Goal: Task Accomplishment & Management: Complete application form

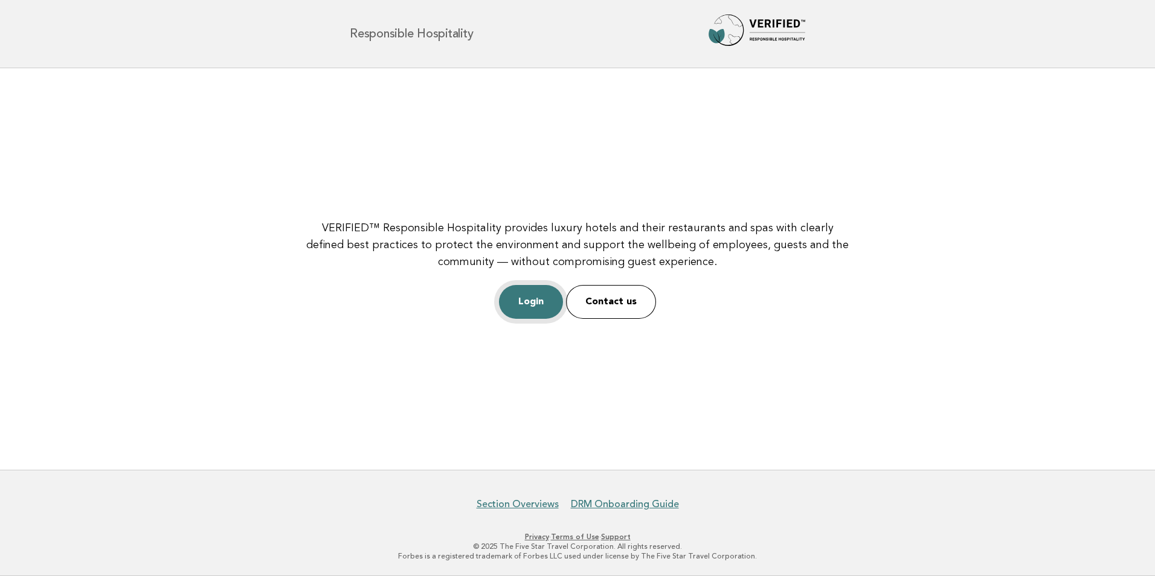
click at [536, 313] on link "Login" at bounding box center [531, 302] width 64 height 34
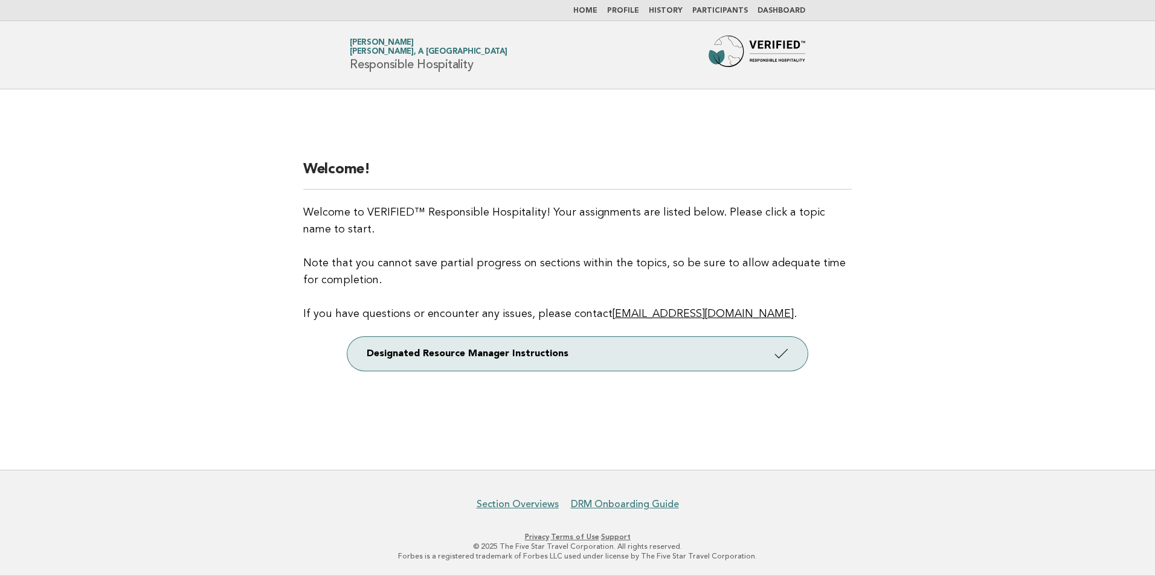
click at [779, 8] on link "Dashboard" at bounding box center [781, 10] width 48 height 7
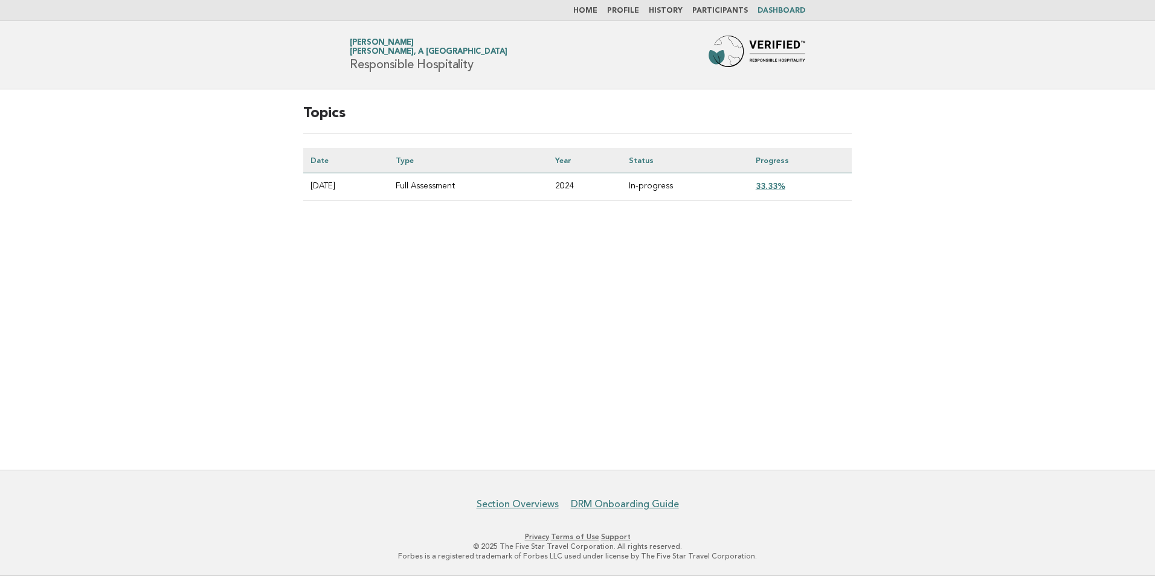
click at [777, 184] on link "33.33%" at bounding box center [771, 186] width 30 height 10
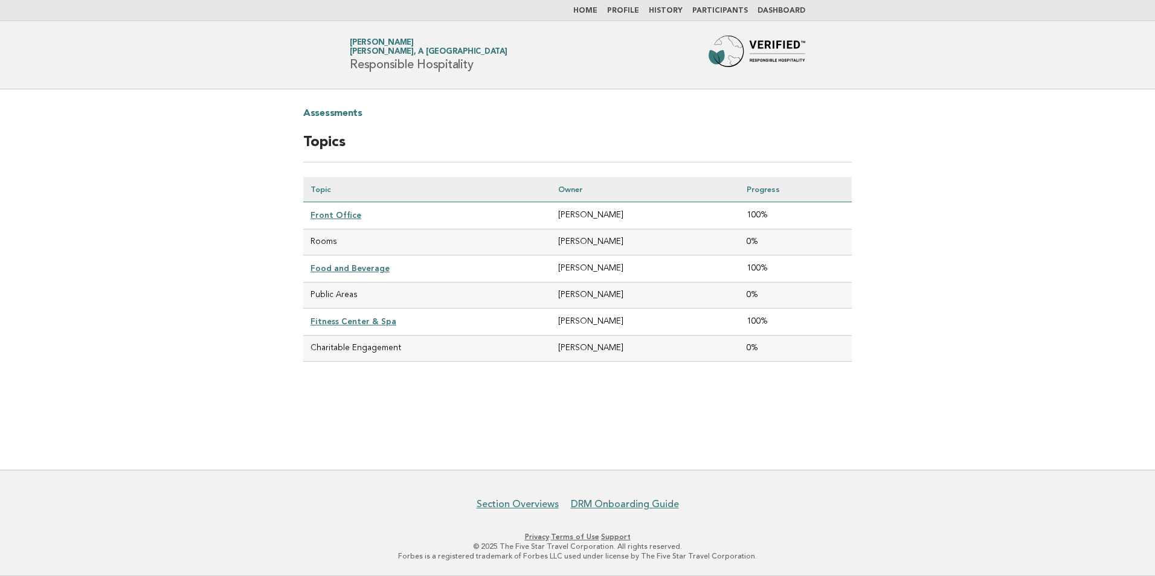
click at [1043, 165] on main "Assessments Topics Topic Owner Progress Front Office Marek Abraham 100% Rooms M…" at bounding box center [577, 279] width 1155 height 381
click at [781, 11] on link "Dashboard" at bounding box center [781, 10] width 48 height 7
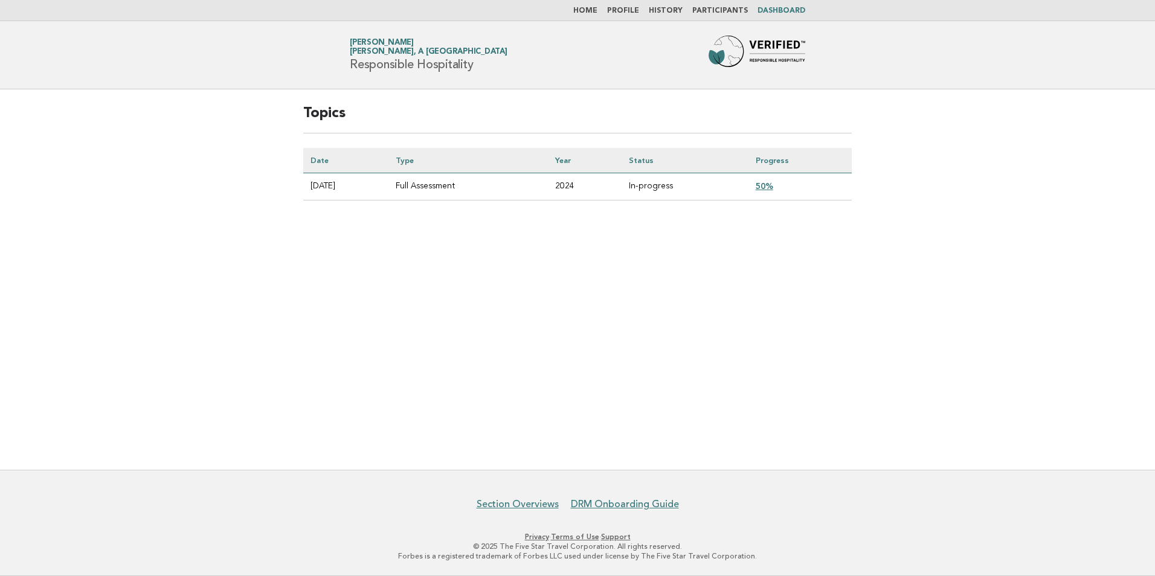
click at [769, 188] on link "50%" at bounding box center [765, 186] width 18 height 10
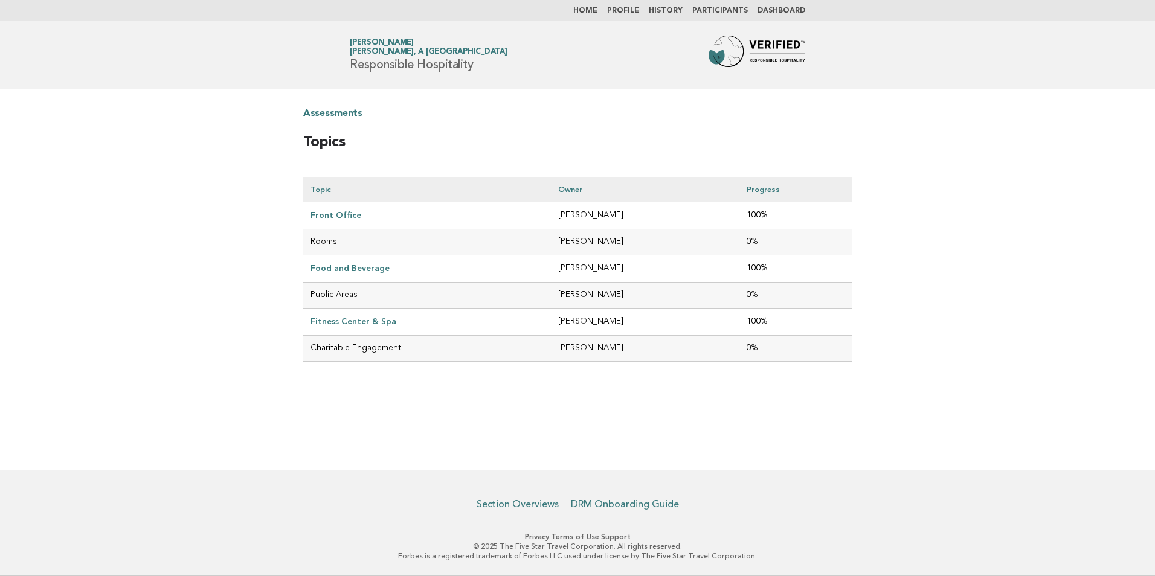
click at [772, 47] on img at bounding box center [756, 55] width 97 height 39
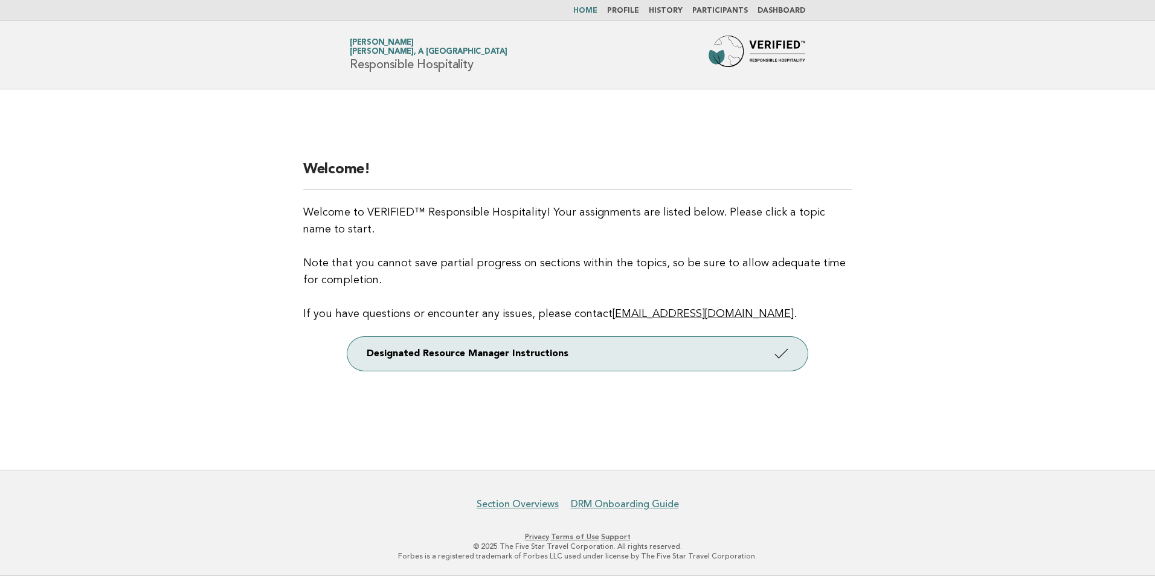
click at [795, 8] on link "Dashboard" at bounding box center [781, 10] width 48 height 7
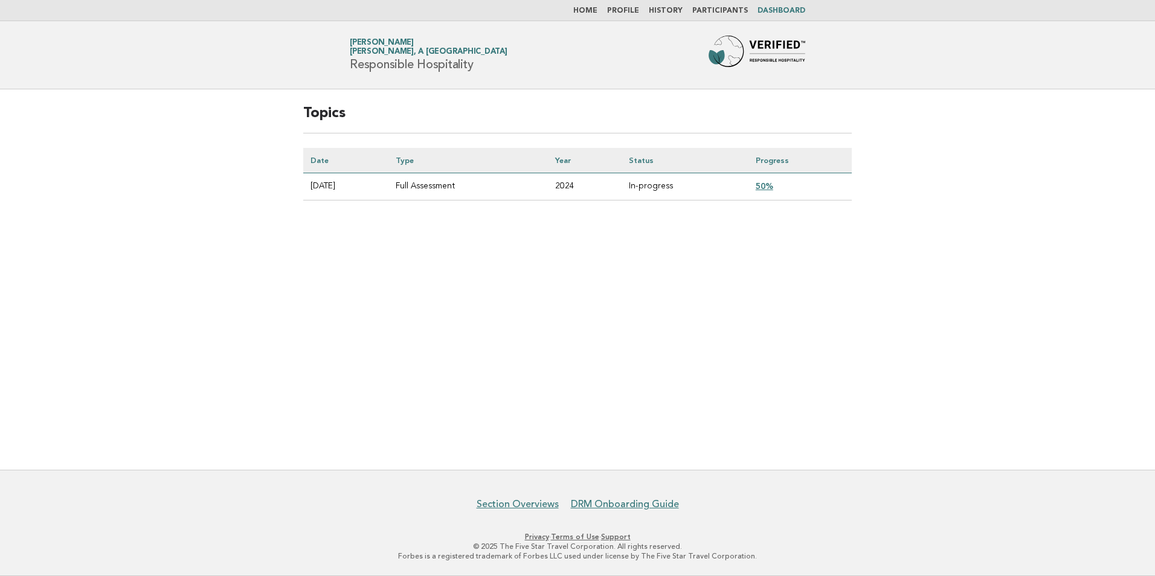
click at [739, 9] on link "Participants" at bounding box center [720, 10] width 56 height 7
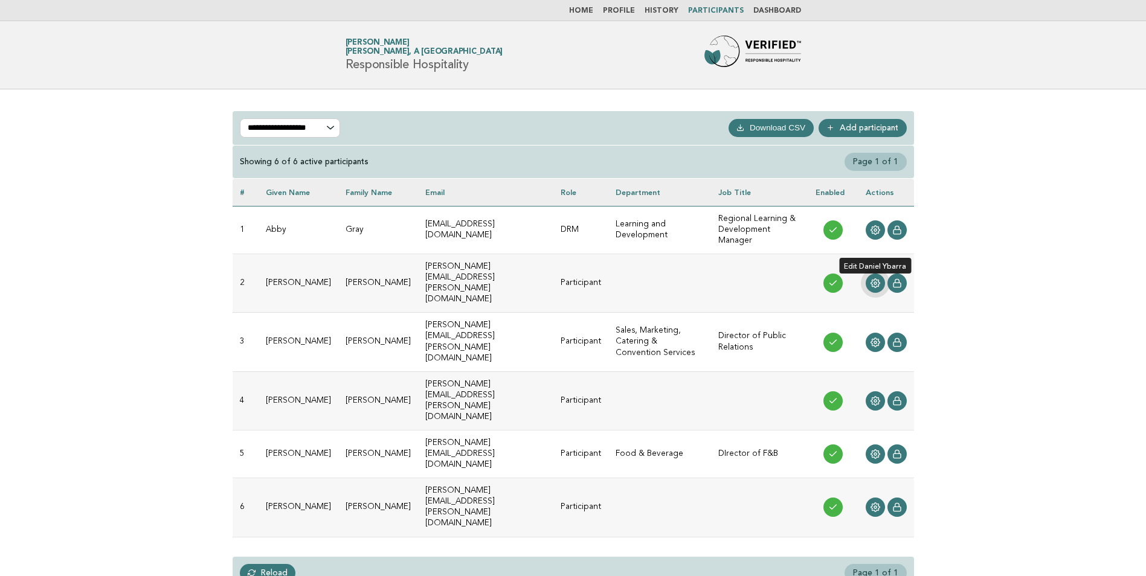
click at [877, 278] on icon at bounding box center [875, 283] width 10 height 10
click at [876, 136] on link "Add participant" at bounding box center [862, 128] width 88 height 18
click at [829, 278] on icon at bounding box center [833, 283] width 10 height 10
click at [881, 274] on link at bounding box center [875, 283] width 19 height 19
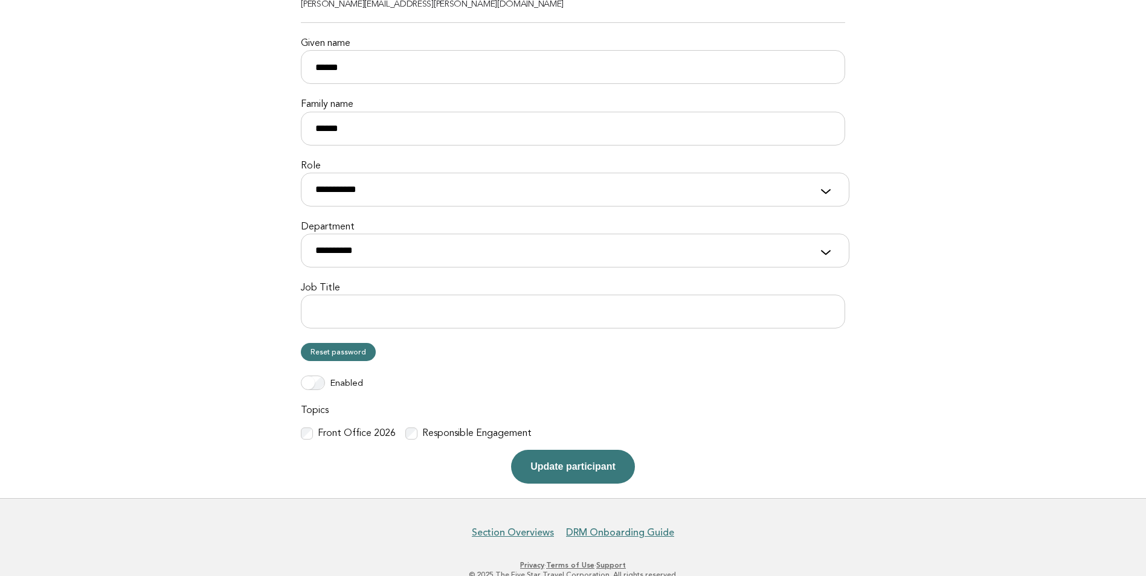
scroll to position [158, 0]
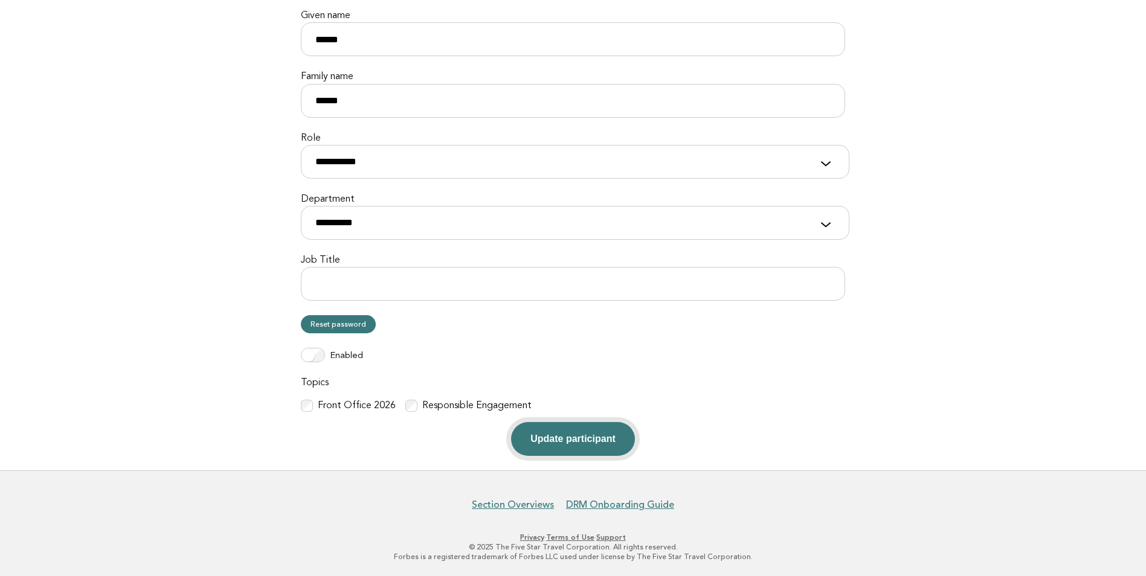
click at [558, 434] on button "Update participant" at bounding box center [572, 439] width 123 height 34
click at [700, 220] on select "**********" at bounding box center [575, 223] width 548 height 34
select select "**********"
click at [301, 206] on select "**********" at bounding box center [575, 223] width 548 height 34
click at [593, 438] on button "Update participant" at bounding box center [572, 439] width 123 height 34
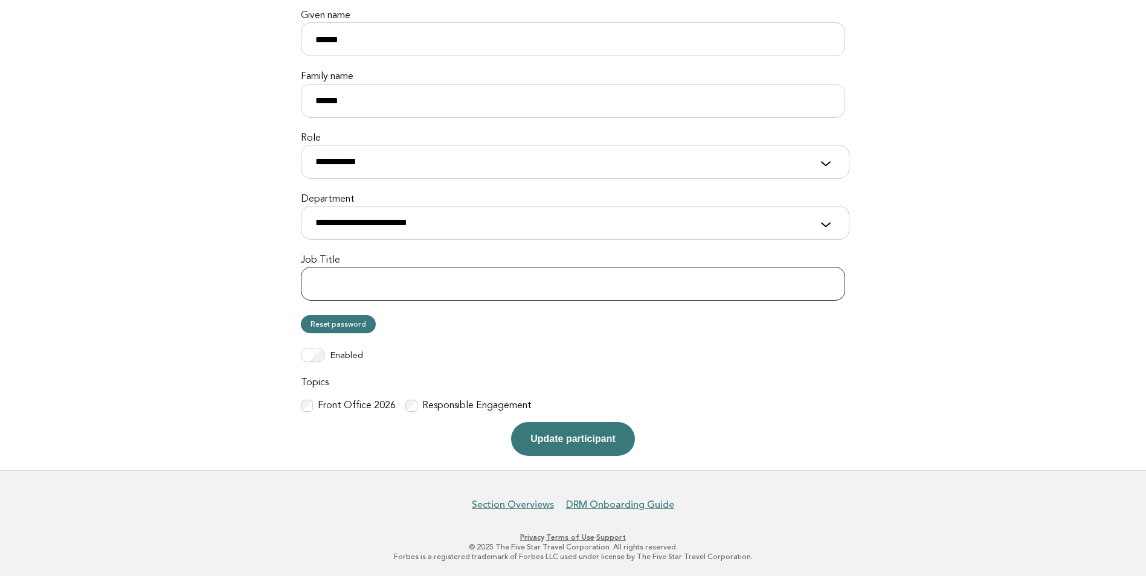
click at [411, 280] on input "Job Title" at bounding box center [573, 284] width 544 height 34
type input "**********"
click at [562, 443] on button "Update participant" at bounding box center [572, 439] width 123 height 34
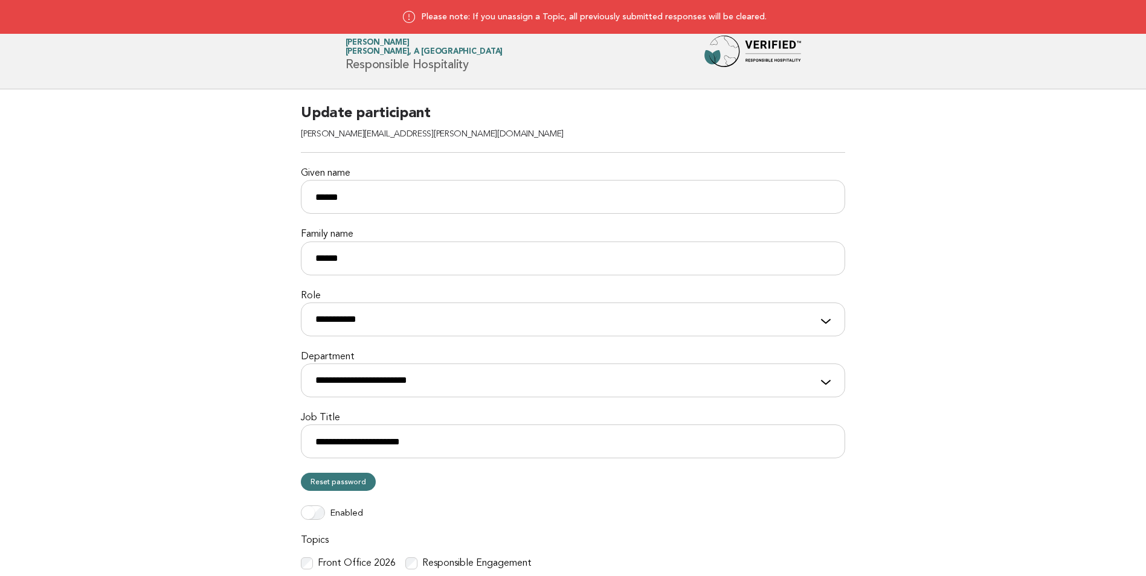
select select "**********"
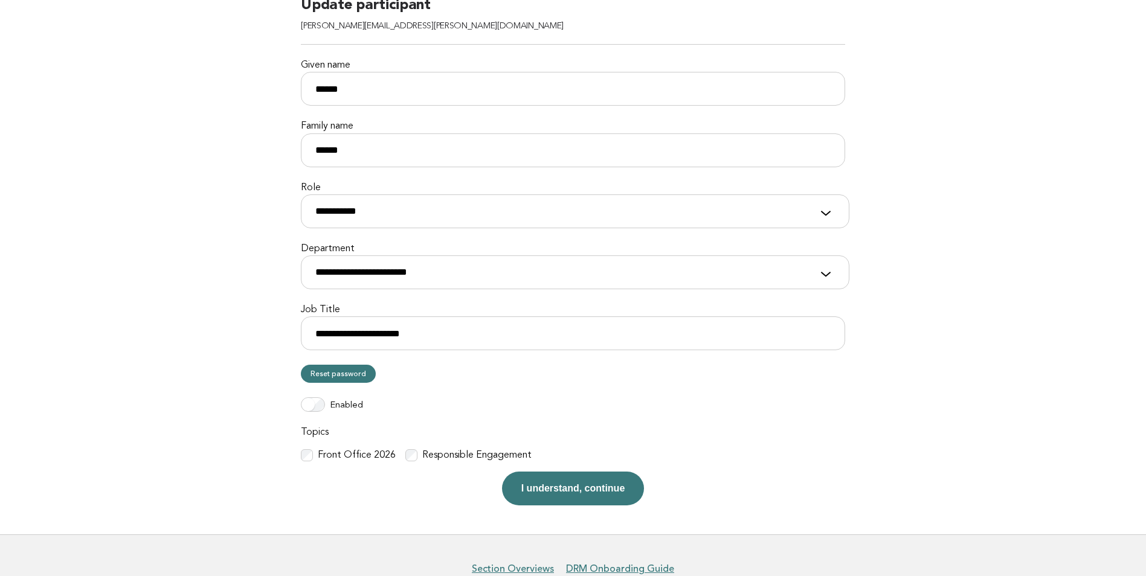
scroll to position [172, 0]
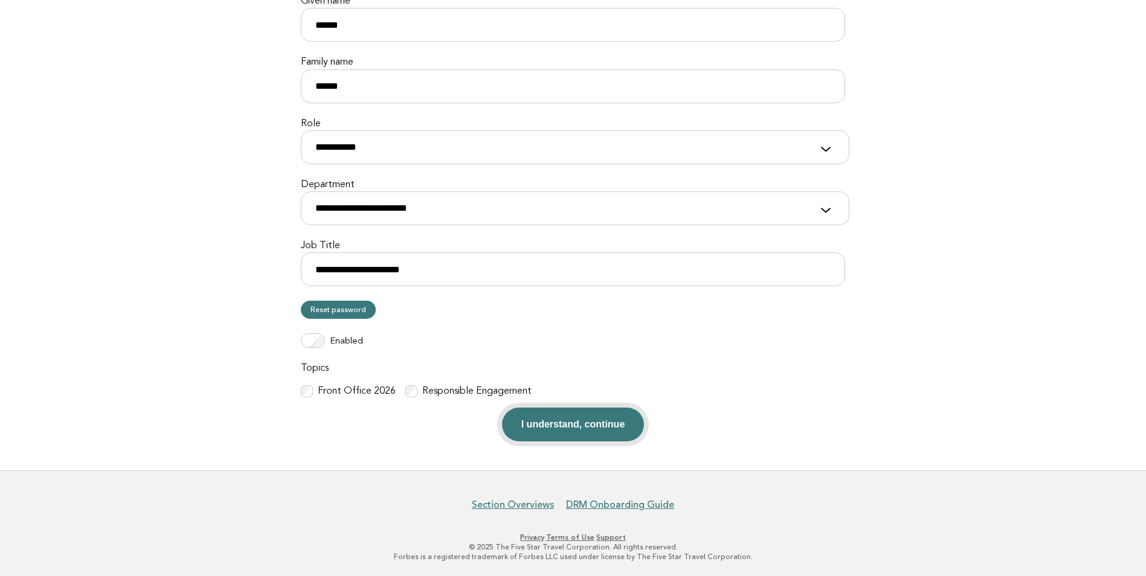
click at [601, 427] on button "I understand, continue" at bounding box center [573, 425] width 143 height 34
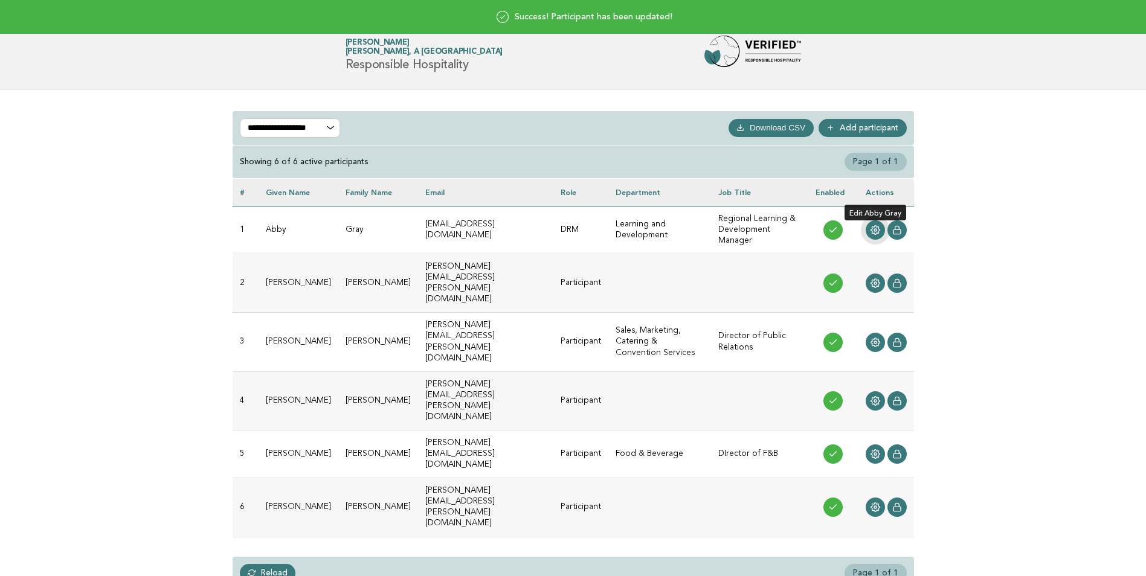
click at [877, 225] on icon at bounding box center [875, 230] width 10 height 10
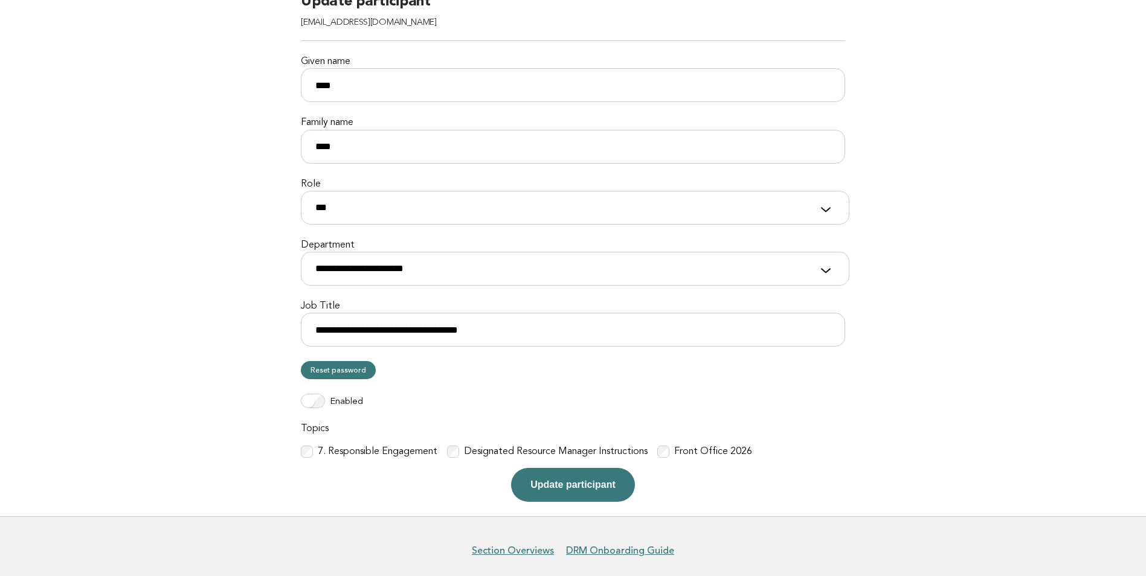
scroll to position [158, 0]
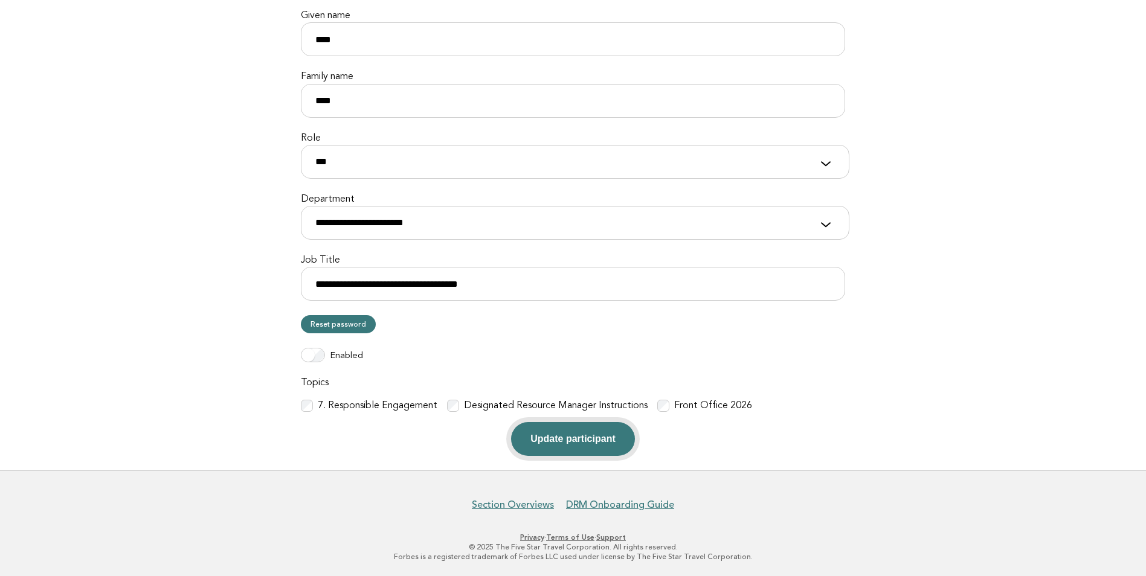
click at [590, 443] on button "Update participant" at bounding box center [572, 439] width 123 height 34
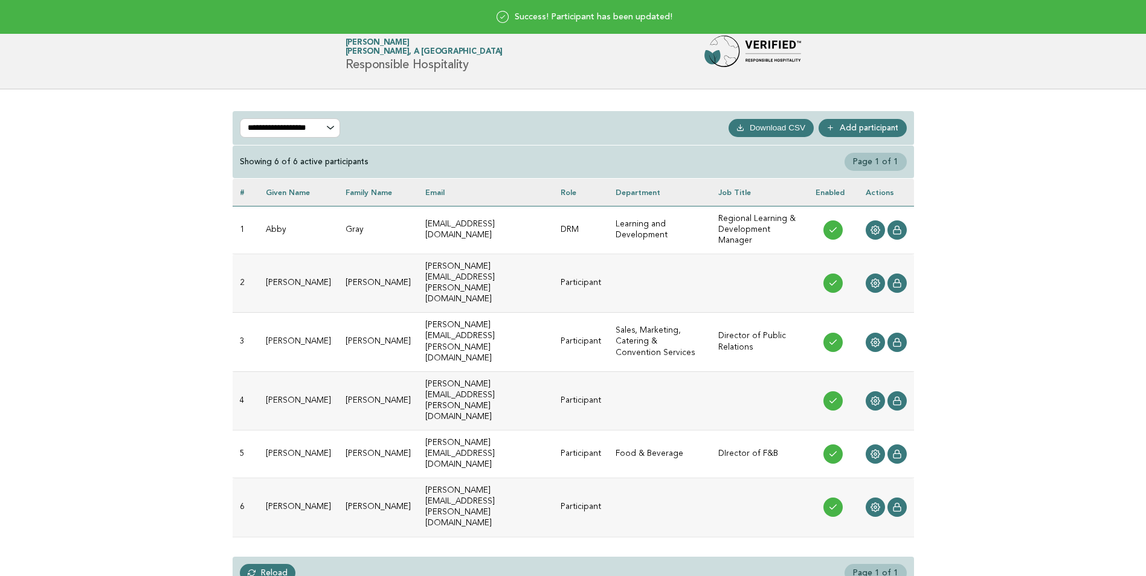
click at [379, 60] on h1 "Forbes Travel Guide [PERSON_NAME] [PERSON_NAME], A [GEOGRAPHIC_DATA] Responsibl…" at bounding box center [424, 54] width 158 height 31
click at [769, 47] on img at bounding box center [752, 55] width 97 height 39
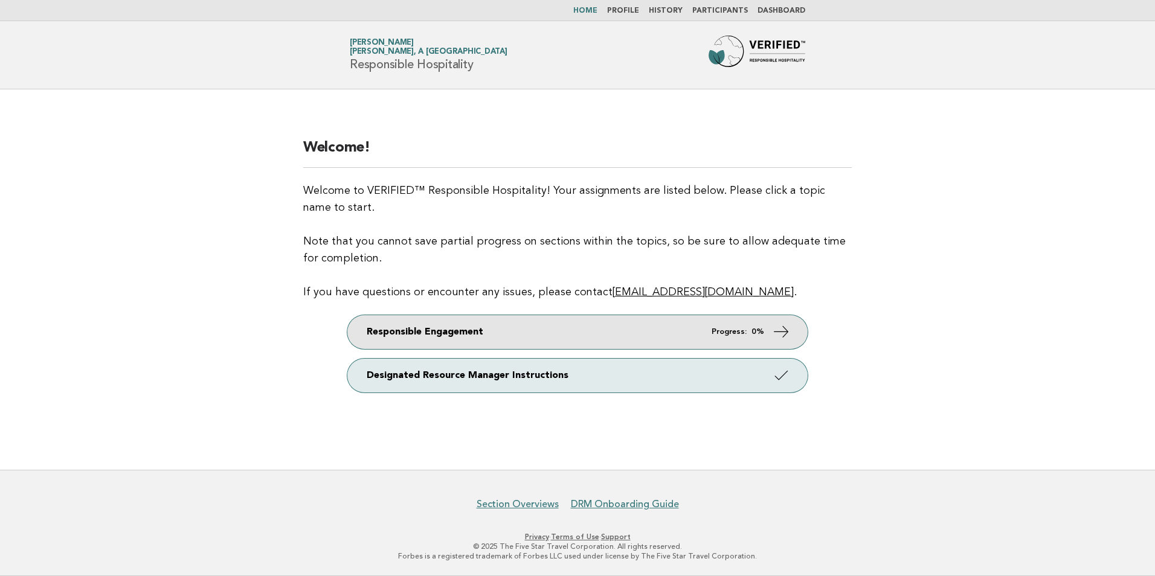
click at [771, 330] on link "Responsible Engagement Progress: 0%" at bounding box center [577, 332] width 460 height 34
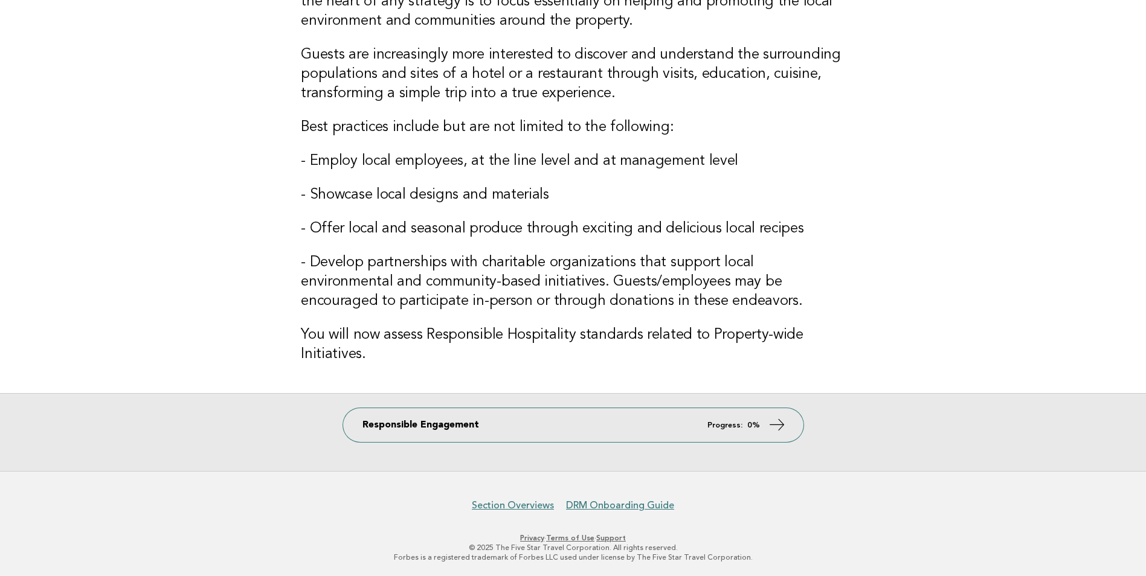
scroll to position [132, 0]
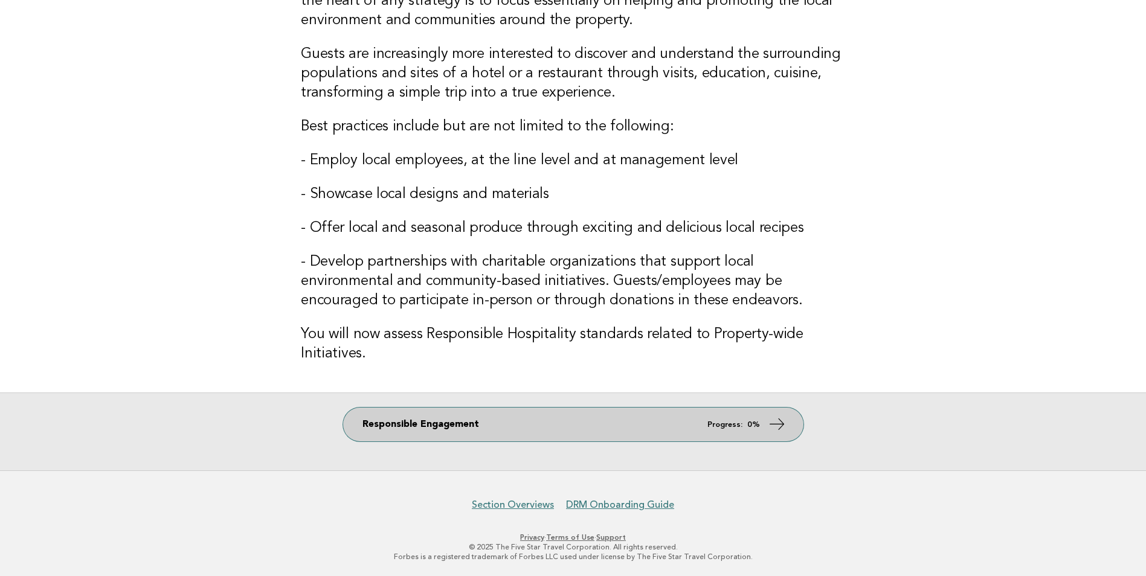
click at [779, 423] on icon at bounding box center [777, 425] width 18 height 18
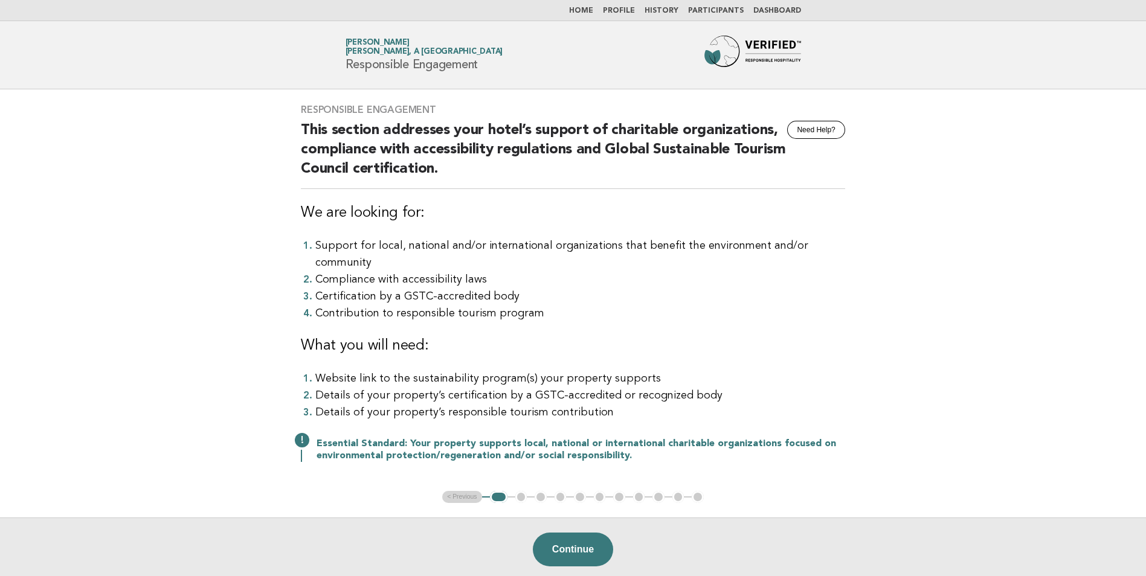
click at [586, 535] on button "Continue" at bounding box center [573, 550] width 80 height 34
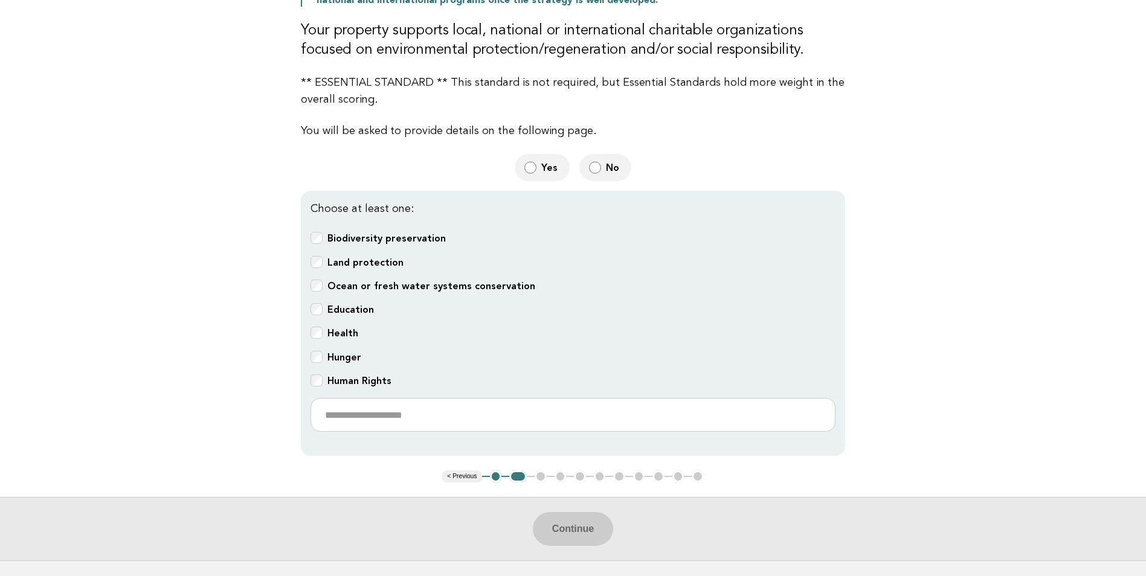
scroll to position [242, 0]
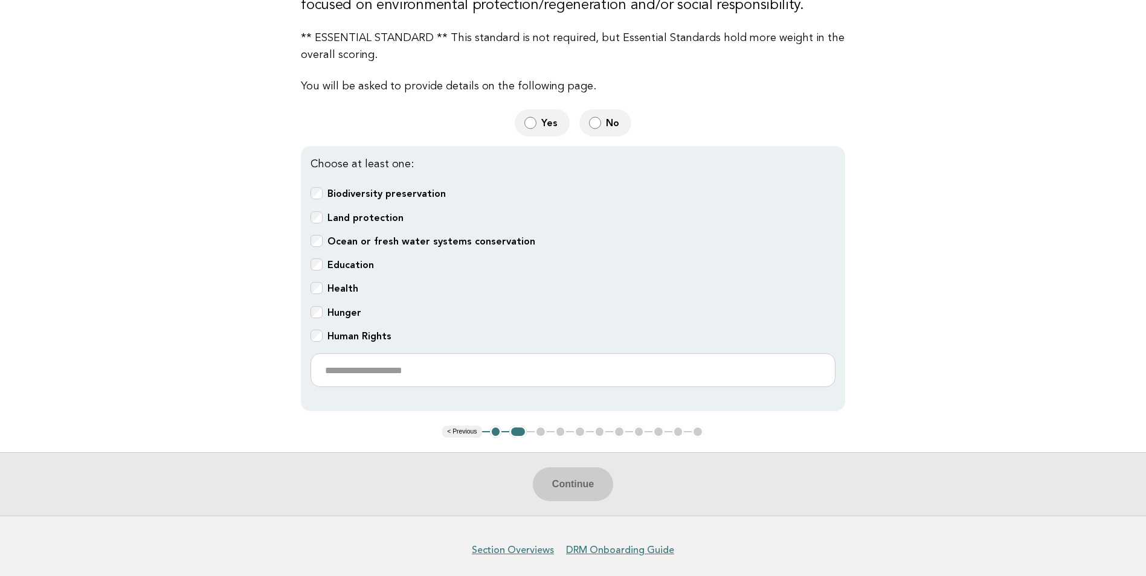
click at [411, 242] on b "Ocean or fresh water systems conservation" at bounding box center [431, 241] width 208 height 11
click at [359, 263] on b "Education" at bounding box center [350, 264] width 47 height 11
click at [335, 286] on b "Health" at bounding box center [342, 288] width 31 height 11
click at [585, 480] on button "Continue" at bounding box center [573, 484] width 80 height 34
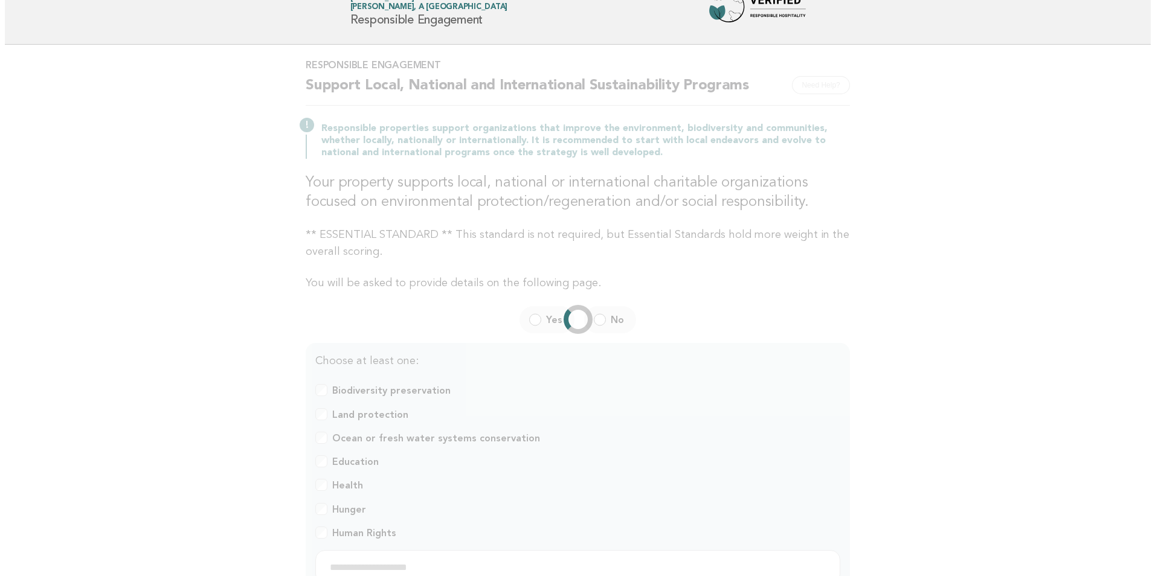
scroll to position [0, 0]
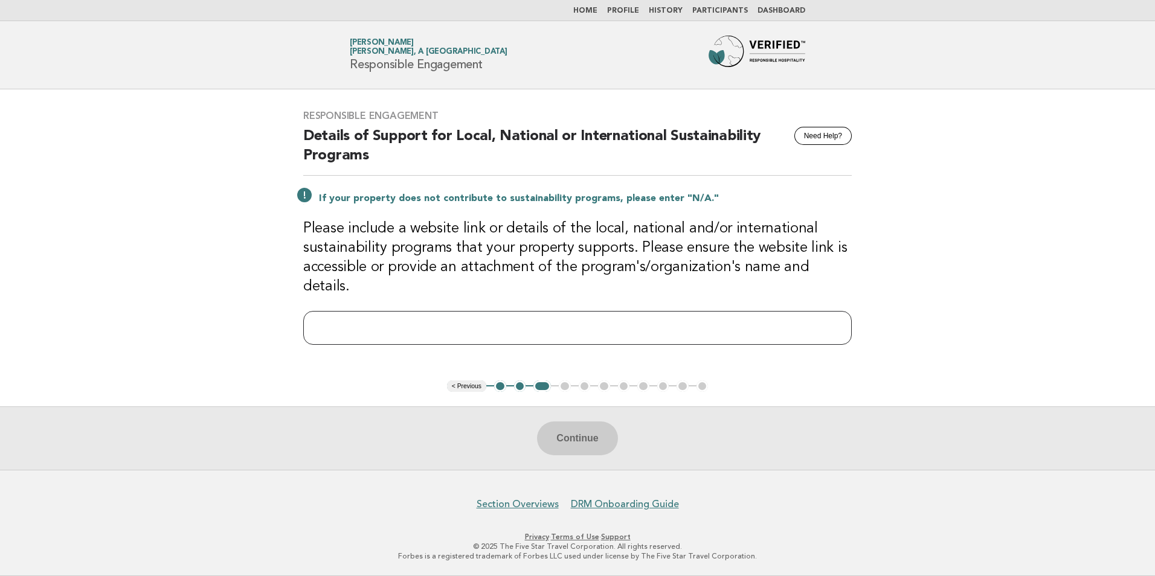
click at [543, 321] on input "text" at bounding box center [577, 328] width 548 height 34
paste input "**********"
type input "**********"
click at [582, 443] on button "Continue" at bounding box center [577, 439] width 80 height 34
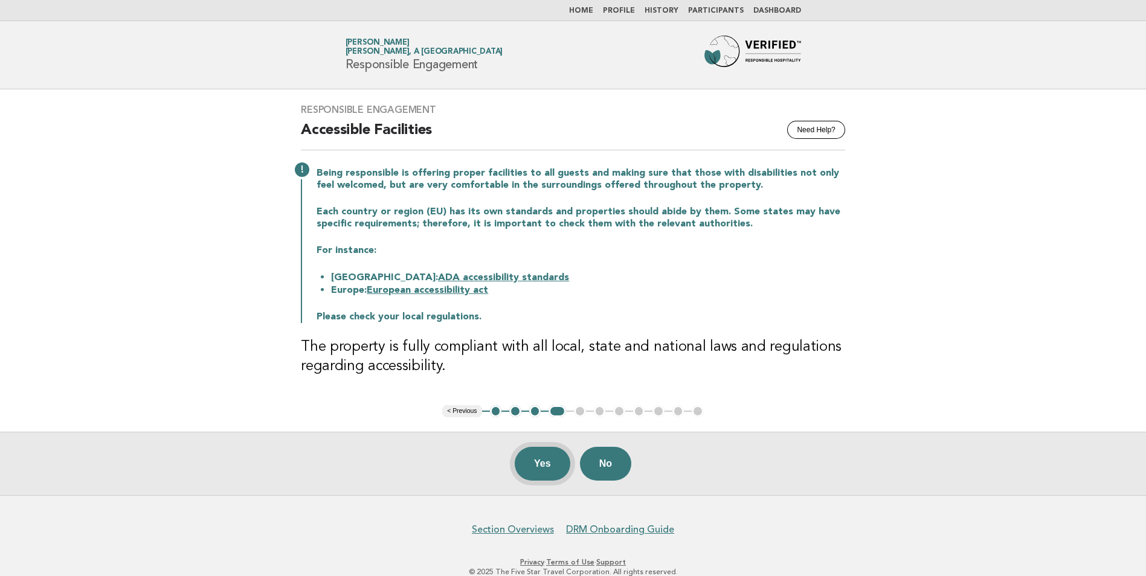
click at [526, 463] on button "Yes" at bounding box center [543, 464] width 56 height 34
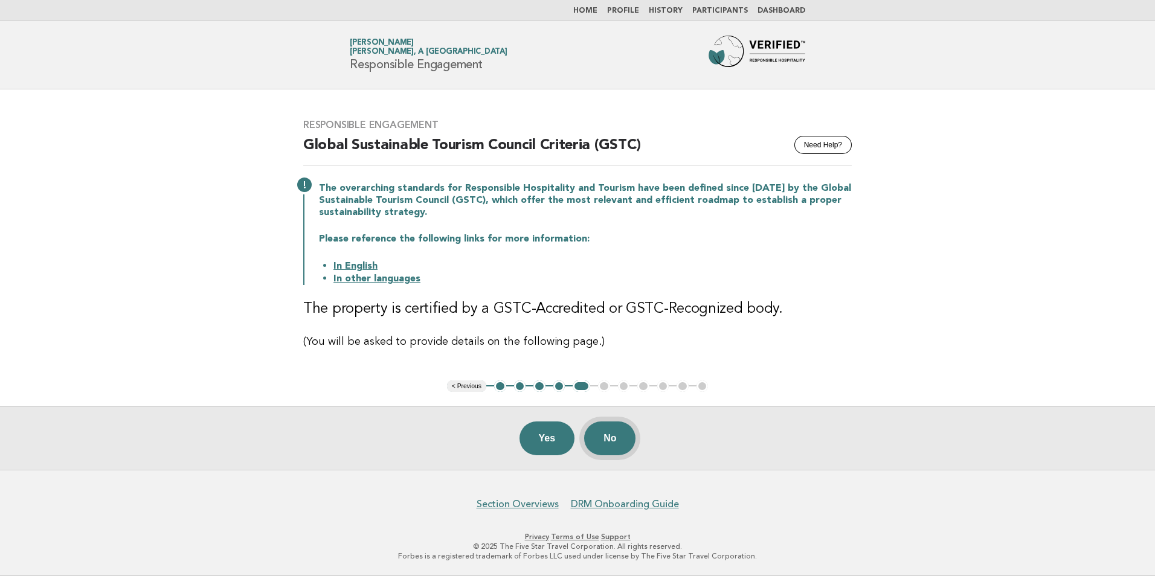
click at [617, 445] on button "No" at bounding box center [609, 439] width 51 height 34
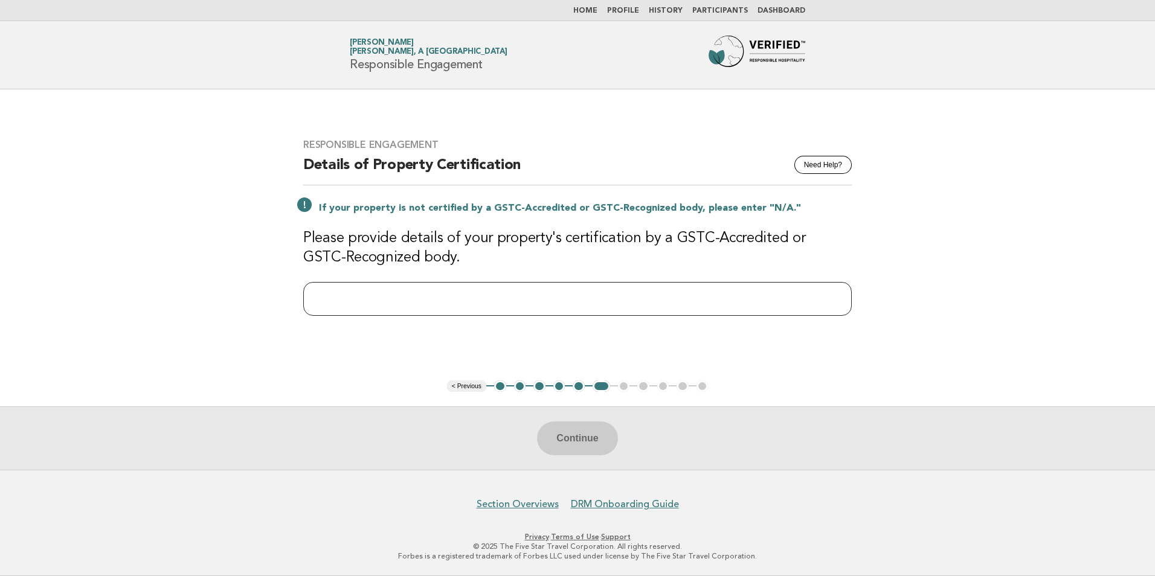
click at [750, 303] on input "text" at bounding box center [577, 299] width 548 height 34
type input "***"
click at [603, 433] on button "Continue" at bounding box center [577, 439] width 80 height 34
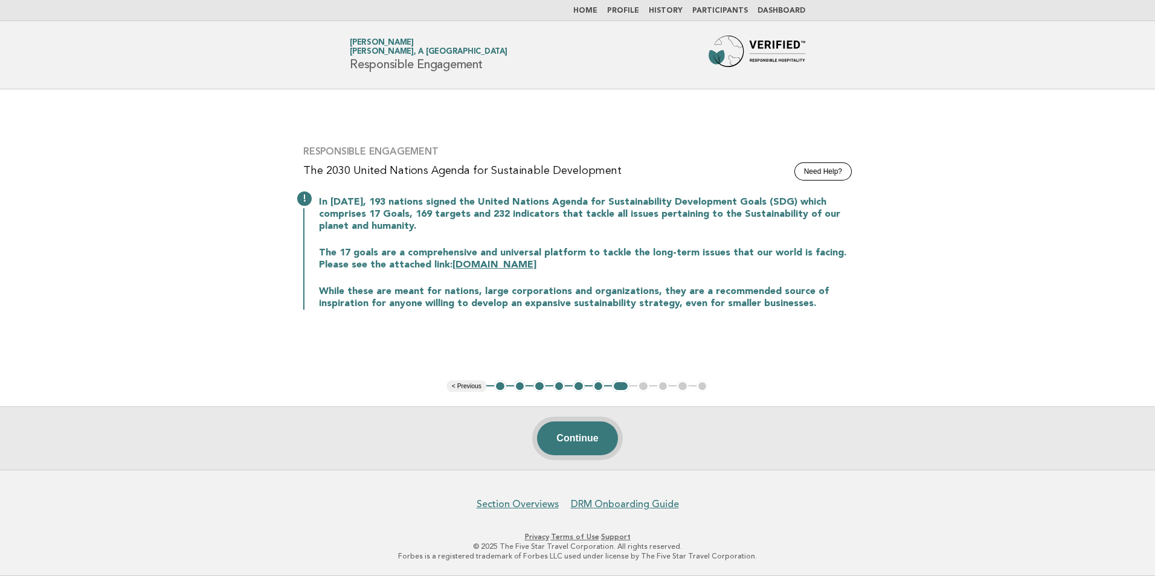
click at [585, 440] on button "Continue" at bounding box center [577, 439] width 80 height 34
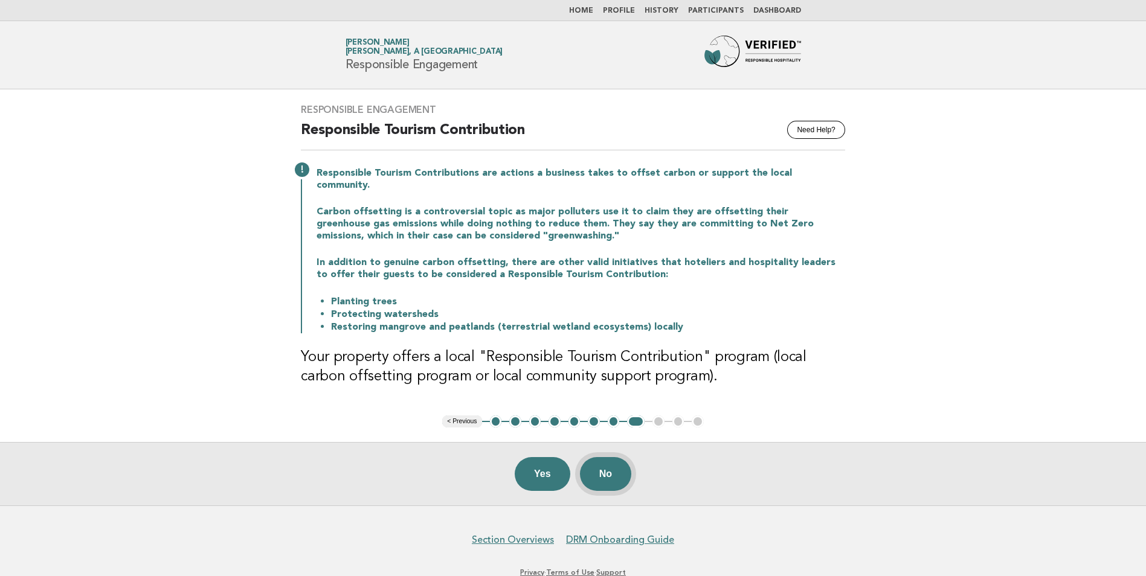
click at [611, 463] on button "No" at bounding box center [605, 474] width 51 height 34
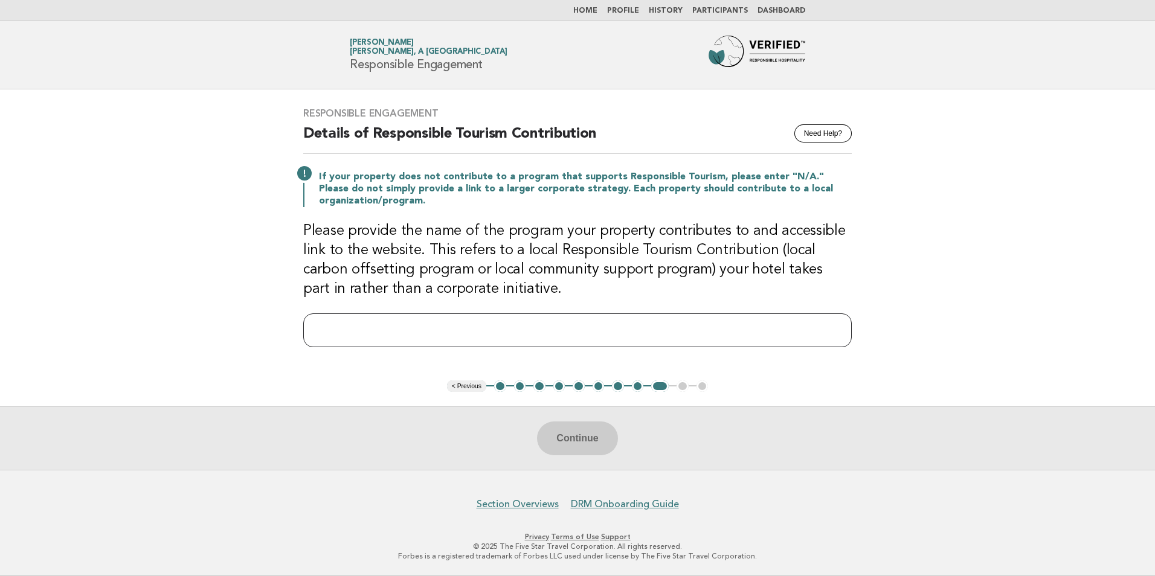
click at [713, 334] on input "text" at bounding box center [577, 330] width 548 height 34
type input "***"
click at [568, 437] on button "Continue" at bounding box center [577, 439] width 80 height 34
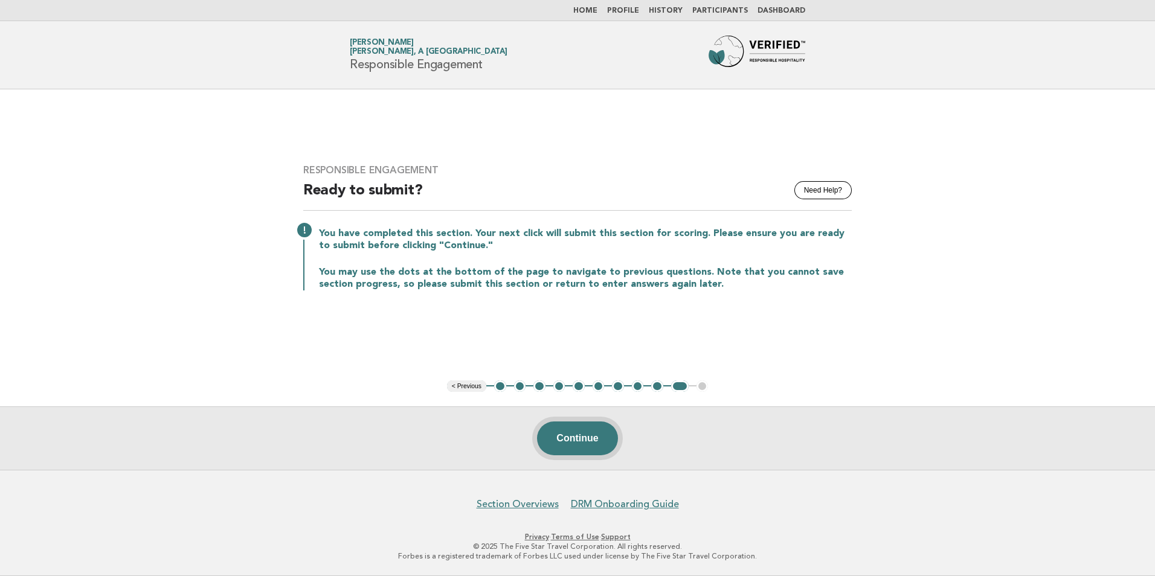
click at [604, 442] on button "Continue" at bounding box center [577, 439] width 80 height 34
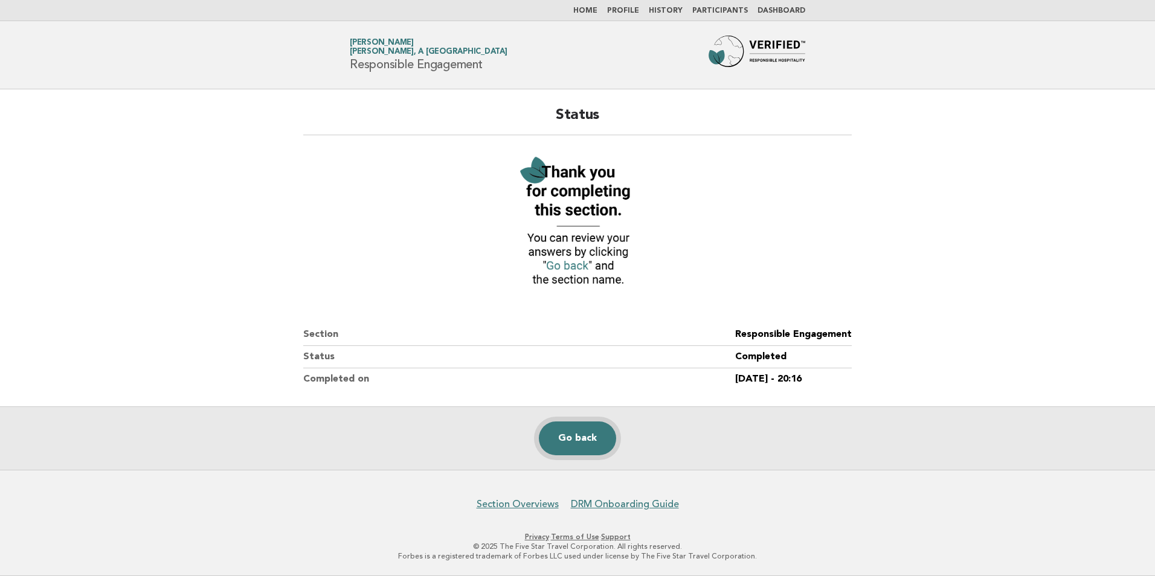
click at [604, 442] on link "Go back" at bounding box center [577, 439] width 77 height 34
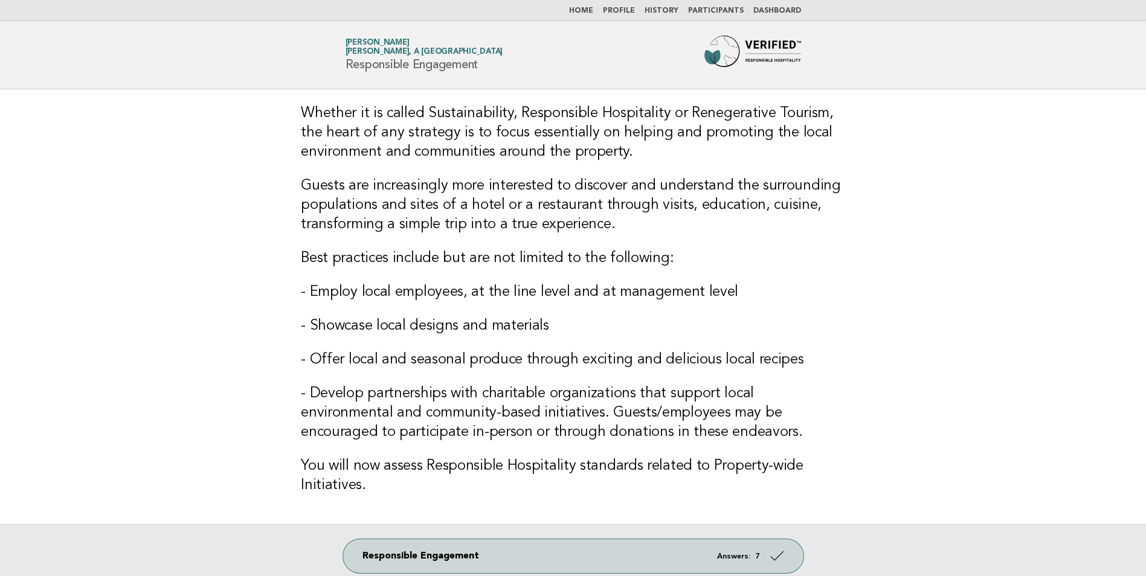
click at [593, 10] on link "Home" at bounding box center [581, 10] width 24 height 7
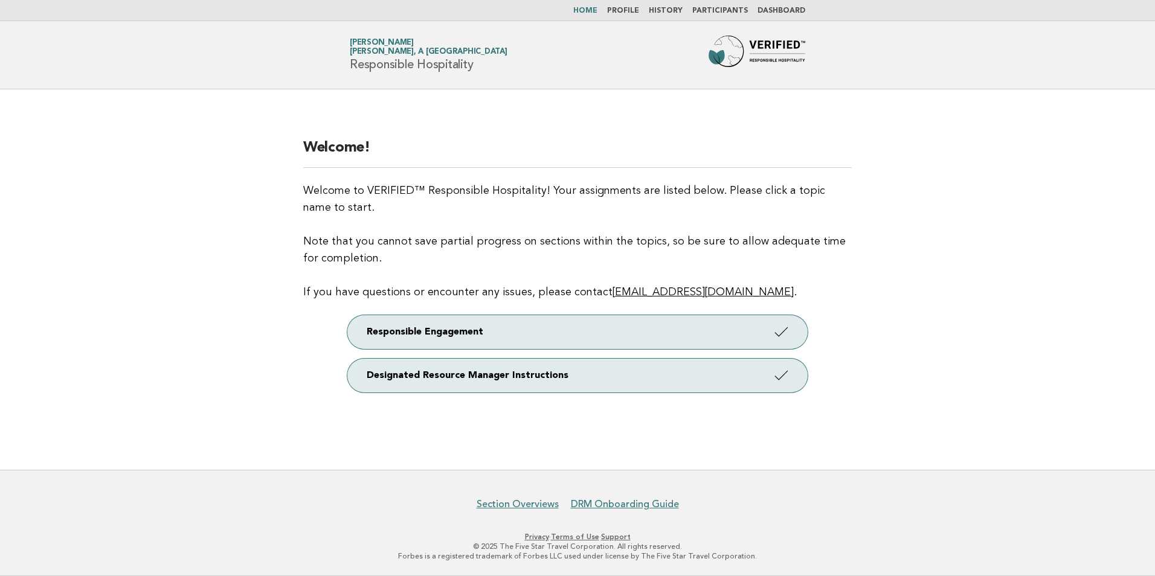
click at [781, 9] on link "Dashboard" at bounding box center [781, 10] width 48 height 7
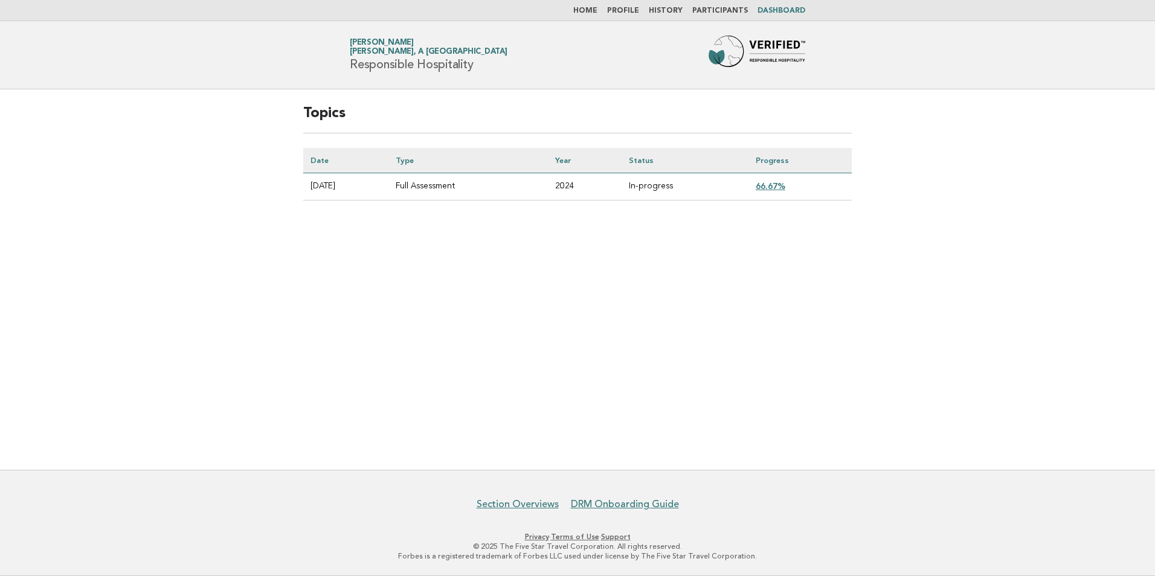
click at [777, 184] on link "66.67%" at bounding box center [771, 186] width 30 height 10
